Goal: Navigation & Orientation: Find specific page/section

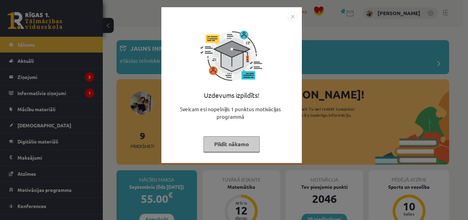
drag, startPoint x: 0, startPoint y: 0, endPoint x: 226, endPoint y: 138, distance: 265.2
click at [226, 138] on button "Pildīt nākamo" at bounding box center [232, 144] width 56 height 16
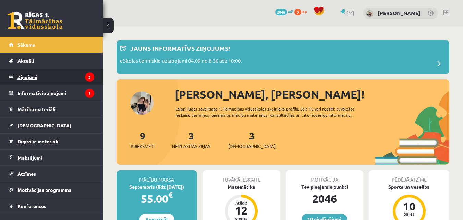
click at [40, 76] on legend "Ziņojumi 3" at bounding box center [55, 77] width 77 height 16
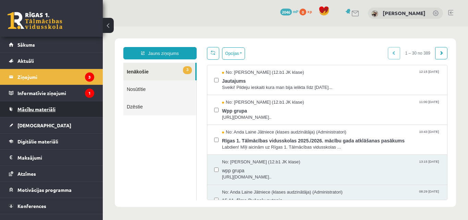
click at [36, 107] on span "Mācību materiāli" at bounding box center [36, 109] width 38 height 6
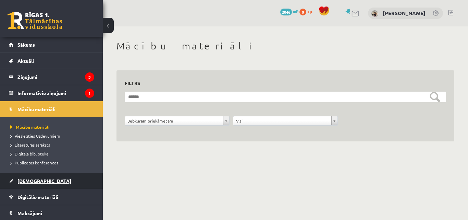
click at [29, 179] on span "[DEMOGRAPHIC_DATA]" at bounding box center [44, 181] width 54 height 6
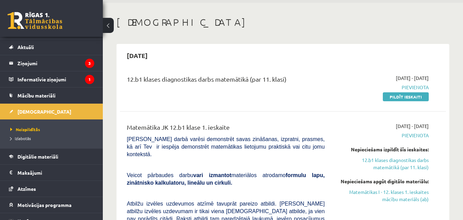
scroll to position [2, 0]
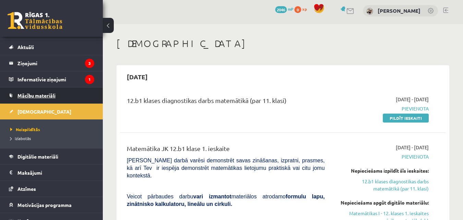
click at [48, 96] on span "Mācību materiāli" at bounding box center [36, 95] width 38 height 6
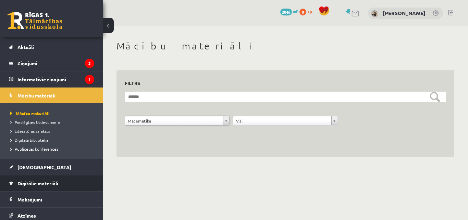
click at [45, 184] on span "Digitālie materiāli" at bounding box center [37, 183] width 41 height 6
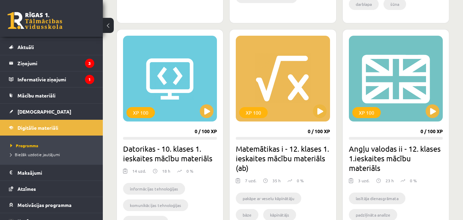
scroll to position [573, 0]
